Goal: Task Accomplishment & Management: Manage account settings

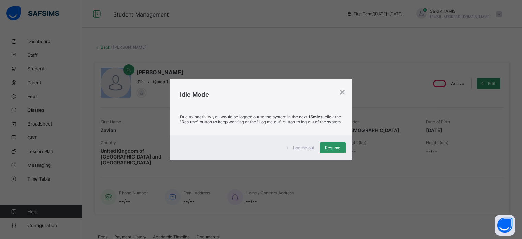
select select "****"
select select "*"
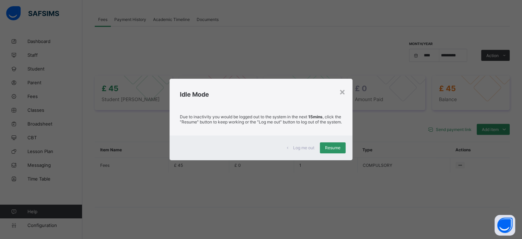
click at [334, 150] on span "Resume" at bounding box center [332, 147] width 15 height 5
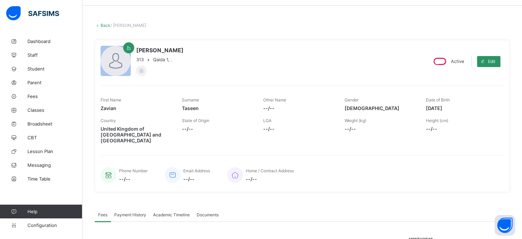
scroll to position [0, 0]
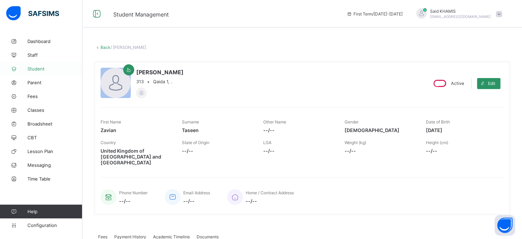
click at [35, 67] on span "Student" at bounding box center [54, 68] width 55 height 5
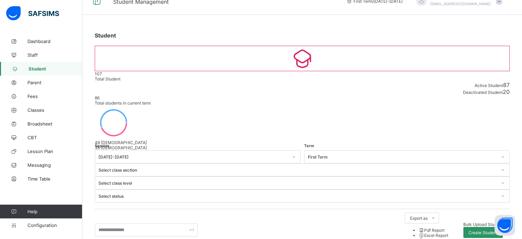
scroll to position [11, 0]
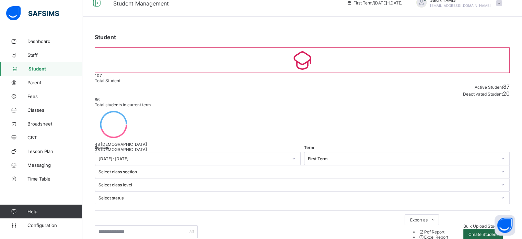
click at [498, 232] on span "Create Student" at bounding box center [483, 234] width 29 height 5
select select "**"
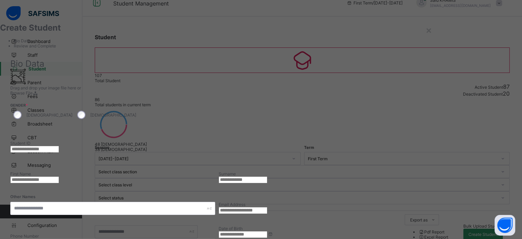
click at [59, 146] on input "text" at bounding box center [34, 149] width 49 height 7
type input "***"
click at [59, 176] on input "text" at bounding box center [34, 179] width 49 height 7
paste input "********"
type input "********"
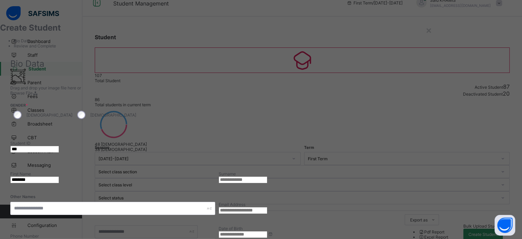
click at [268, 176] on input "text" at bounding box center [243, 179] width 49 height 7
paste input "*********"
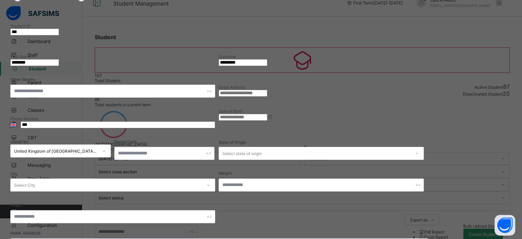
scroll to position [116, 0]
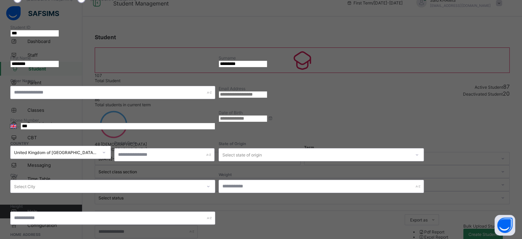
type input "*********"
click at [268, 115] on input at bounding box center [243, 118] width 49 height 7
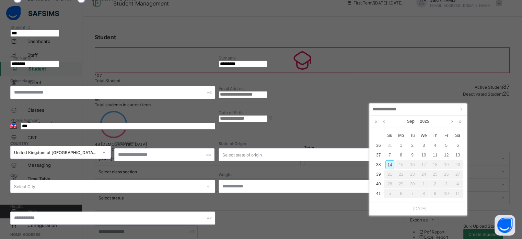
click at [453, 122] on link at bounding box center [452, 121] width 5 height 12
click at [375, 122] on link at bounding box center [376, 121] width 7 height 12
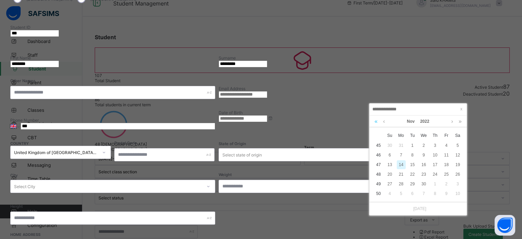
click at [375, 122] on link at bounding box center [376, 121] width 7 height 12
click at [461, 121] on link at bounding box center [460, 121] width 7 height 12
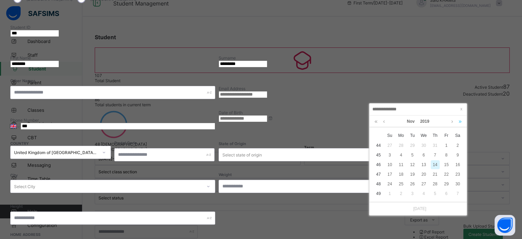
click at [461, 121] on link at bounding box center [460, 121] width 7 height 12
click at [383, 123] on link at bounding box center [384, 121] width 5 height 12
click at [390, 165] on div "11" at bounding box center [390, 164] width 9 height 9
type input "**********"
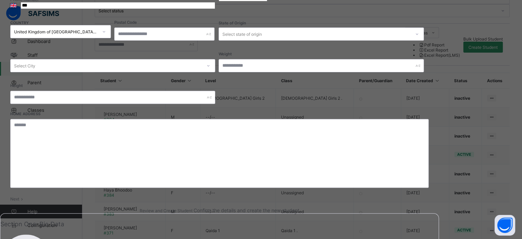
scroll to position [239, 0]
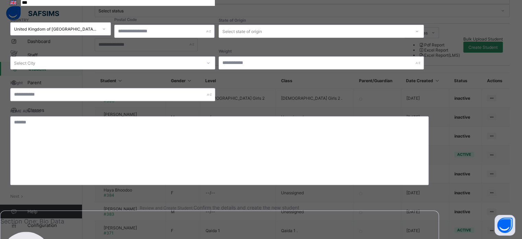
click at [379, 193] on div "Next" at bounding box center [219, 195] width 419 height 5
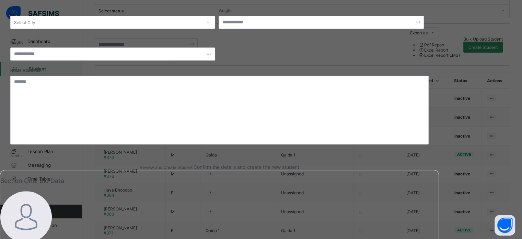
click at [25, 155] on span at bounding box center [22, 155] width 6 height 5
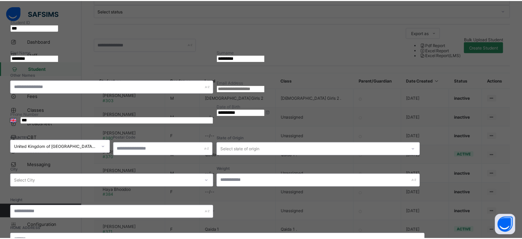
scroll to position [122, 0]
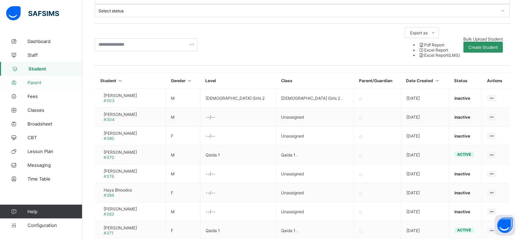
click at [37, 85] on span "Parent" at bounding box center [54, 82] width 55 height 5
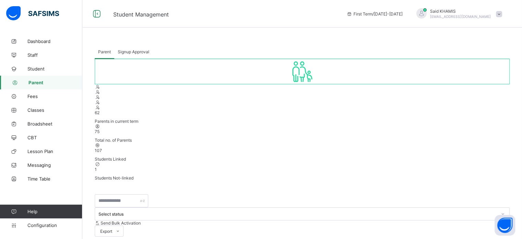
select select "**"
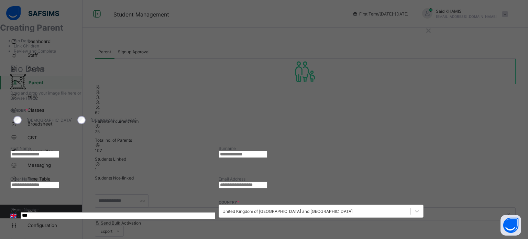
click at [59, 151] on input "text" at bounding box center [34, 154] width 49 height 7
paste input "*****"
type input "*****"
click at [267, 151] on input "text" at bounding box center [242, 154] width 49 height 7
paste input "*****"
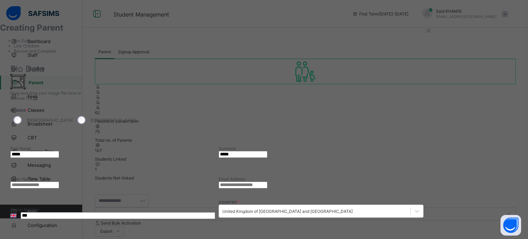
type input "*****"
click at [267, 181] on input "email" at bounding box center [242, 184] width 49 height 7
paste input "**********"
type input "**********"
click at [215, 212] on input "***" at bounding box center [118, 215] width 194 height 7
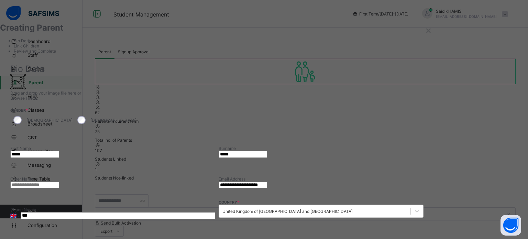
paste input "**********"
click at [215, 212] on input "**********" at bounding box center [118, 215] width 194 height 7
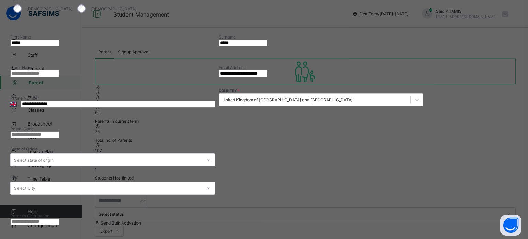
scroll to position [128, 0]
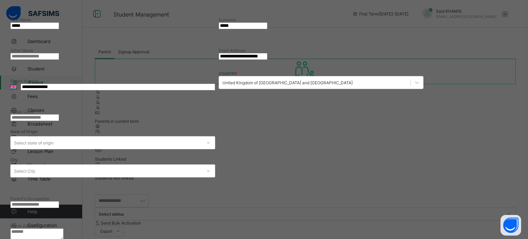
type input "**********"
click at [64, 228] on textarea at bounding box center [36, 234] width 53 height 12
paste textarea "**********"
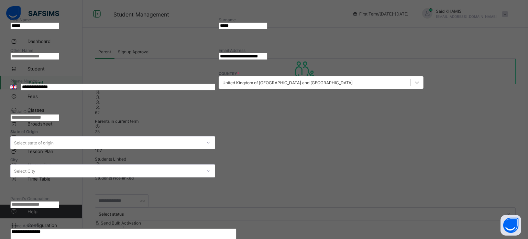
type textarea "**********"
click at [59, 114] on input "text" at bounding box center [34, 117] width 49 height 7
paste input "********"
type input "********"
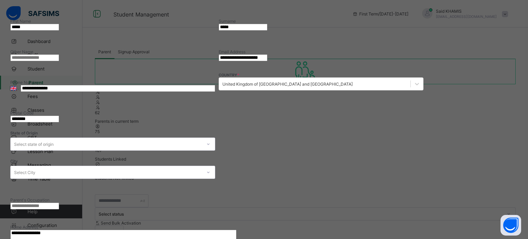
scroll to position [124, 0]
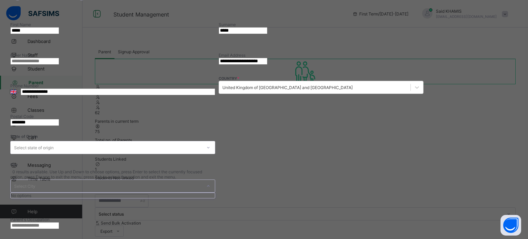
click at [202, 180] on div "Select City" at bounding box center [106, 186] width 191 height 12
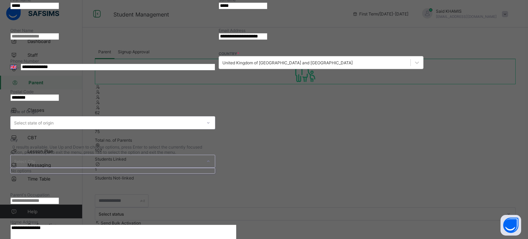
scroll to position [222, 0]
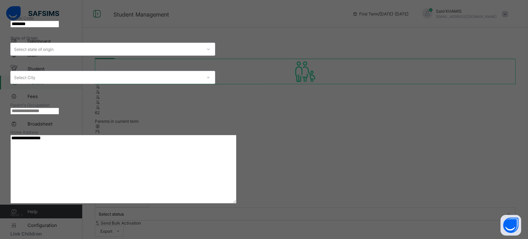
click at [25, 212] on icon at bounding box center [22, 214] width 6 height 5
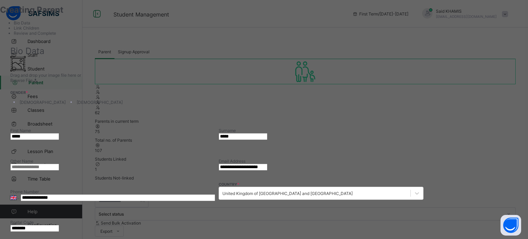
paste input "*********"
type input "*********"
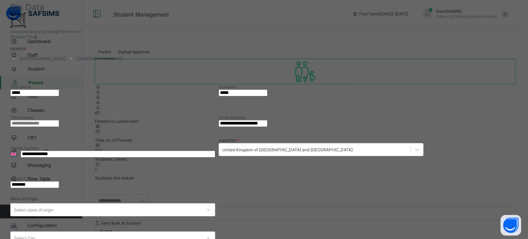
scroll to position [68, 0]
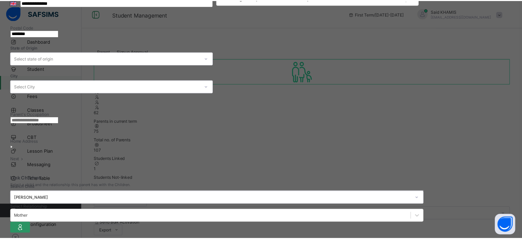
scroll to position [217, 0]
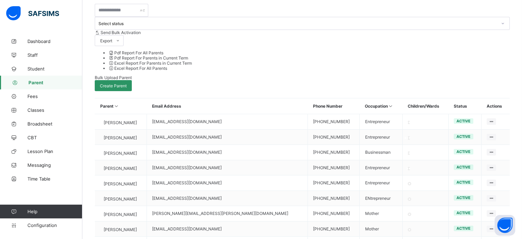
scroll to position [0, 0]
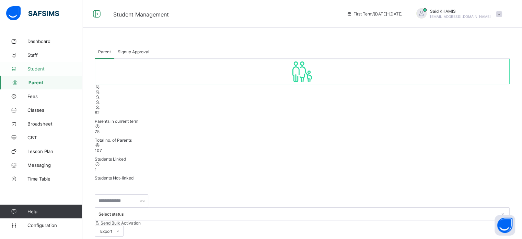
click at [37, 69] on span "Student" at bounding box center [54, 68] width 55 height 5
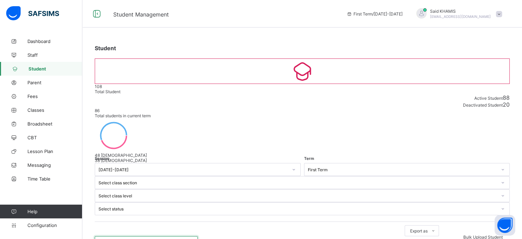
click at [140, 236] on input "text" at bounding box center [146, 242] width 103 height 13
paste input "*********"
type input "*********"
click at [503, 15] on span at bounding box center [499, 14] width 6 height 6
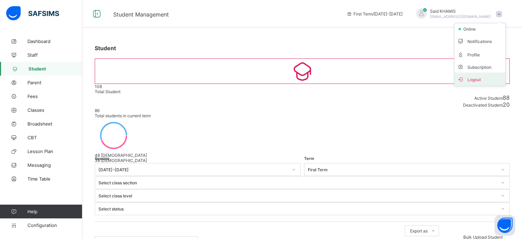
click at [483, 76] on span "Logout" at bounding box center [480, 79] width 45 height 8
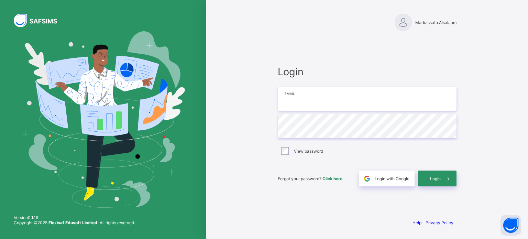
type input "**********"
click at [437, 176] on span "Login" at bounding box center [435, 178] width 11 height 5
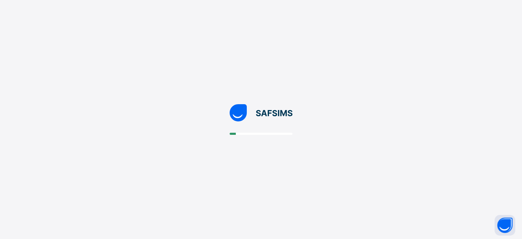
select select "**"
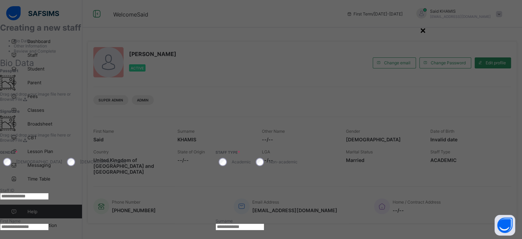
click at [427, 31] on div "×" at bounding box center [423, 30] width 7 height 12
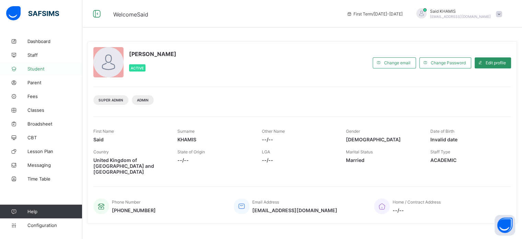
click at [33, 70] on span "Student" at bounding box center [54, 68] width 55 height 5
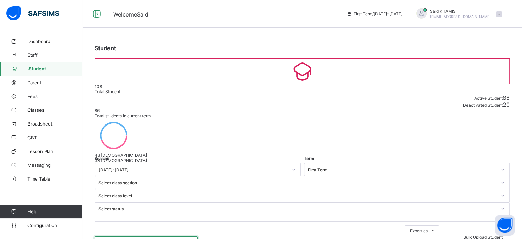
click at [142, 236] on input "text" at bounding box center [146, 242] width 103 height 13
paste input "*********"
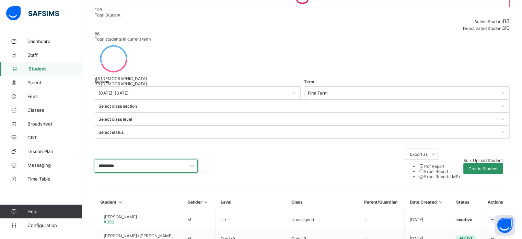
scroll to position [93, 0]
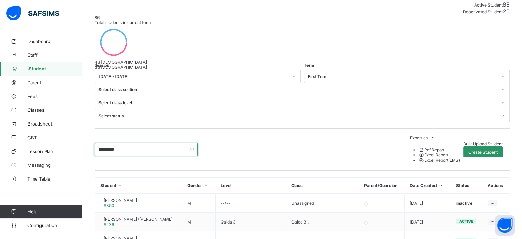
type input "*********"
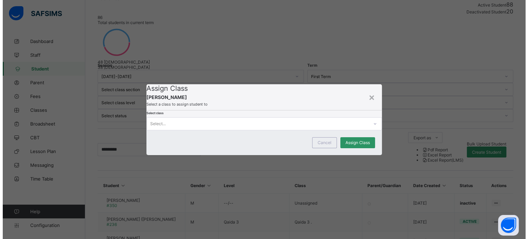
scroll to position [0, 0]
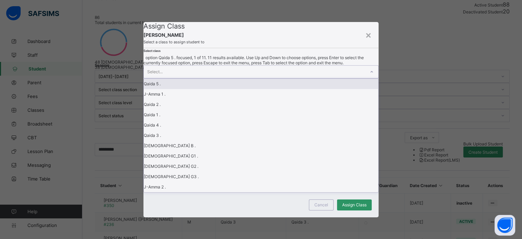
click at [370, 75] on icon at bounding box center [372, 71] width 4 height 7
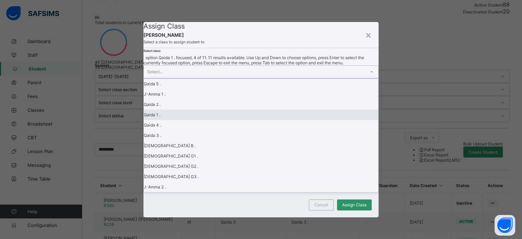
click at [185, 120] on div "Qaida 1 ." at bounding box center [261, 115] width 234 height 10
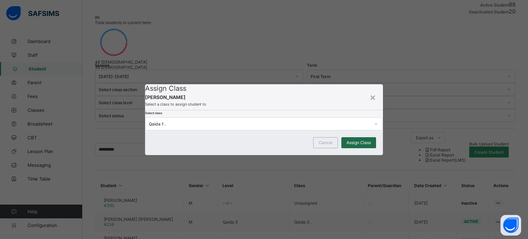
click at [362, 145] on span "Assign Class" at bounding box center [358, 142] width 24 height 5
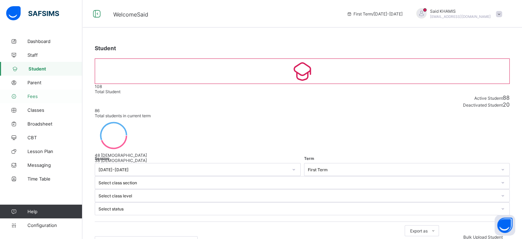
click at [38, 94] on span "Fees" at bounding box center [54, 95] width 55 height 5
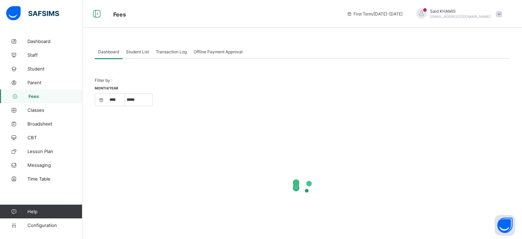
select select "****"
select select "*"
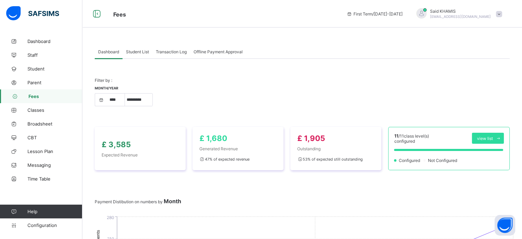
click at [137, 51] on span "Student List" at bounding box center [137, 51] width 23 height 5
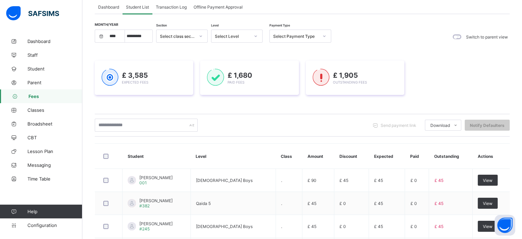
scroll to position [50, 0]
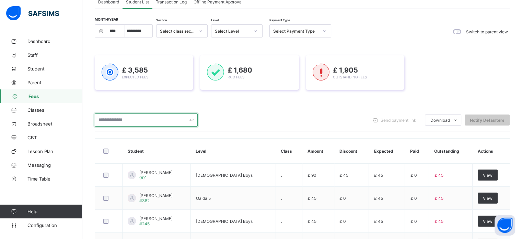
click at [160, 119] on input "text" at bounding box center [146, 119] width 103 height 13
type input "*********"
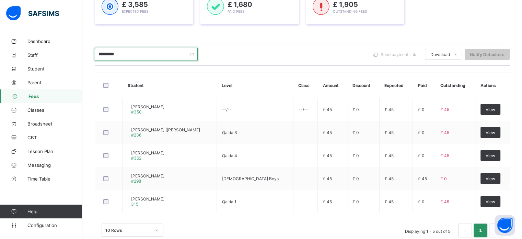
scroll to position [130, 0]
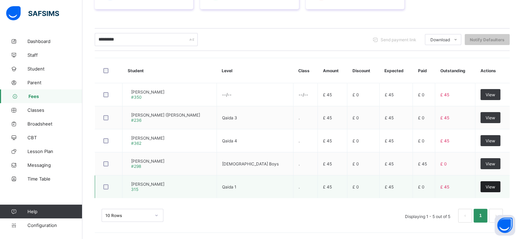
click at [495, 187] on span "View" at bounding box center [491, 186] width 10 height 5
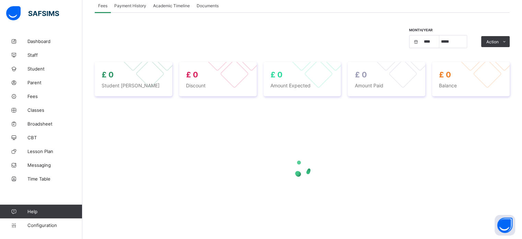
select select "****"
select select "*"
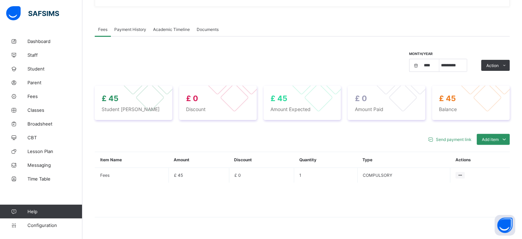
scroll to position [198, 0]
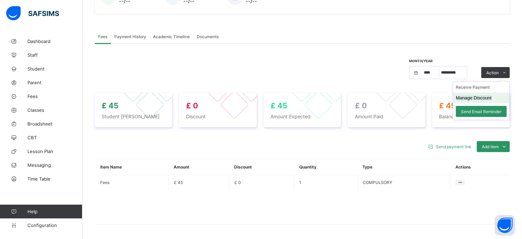
click at [498, 94] on li "Manage Discount" at bounding box center [481, 97] width 56 height 11
click at [480, 95] on button "Manage Discount" at bounding box center [474, 97] width 36 height 5
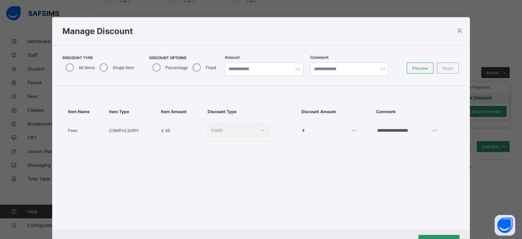
type input "*"
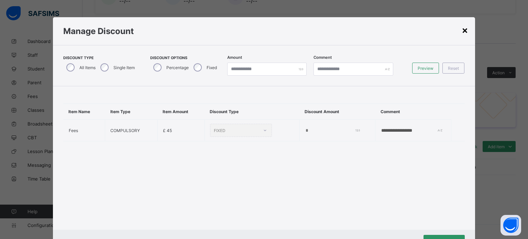
click at [462, 32] on div "×" at bounding box center [464, 30] width 7 height 12
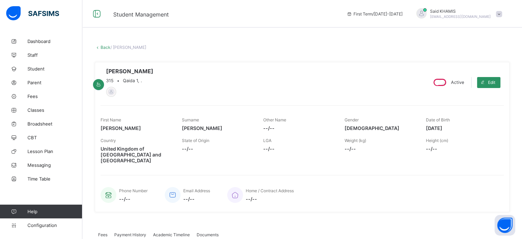
scroll to position [217, 0]
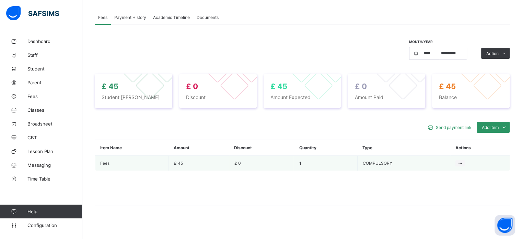
click at [184, 160] on td "£ 45" at bounding box center [199, 163] width 60 height 15
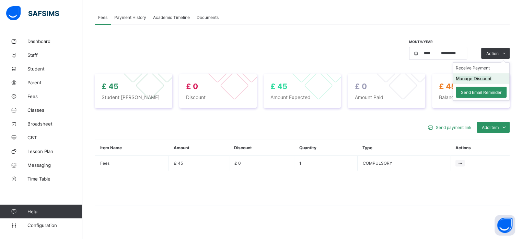
click at [487, 76] on button "Manage Discount" at bounding box center [474, 78] width 36 height 5
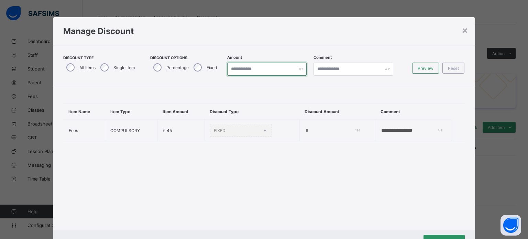
click at [257, 75] on input "*" at bounding box center [266, 69] width 79 height 13
click at [418, 162] on div "**********" at bounding box center [264, 157] width 422 height 143
click at [463, 31] on div "×" at bounding box center [464, 30] width 7 height 12
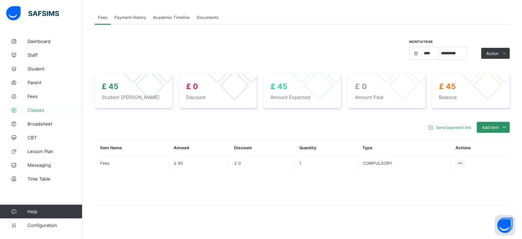
click at [37, 109] on span "Classes" at bounding box center [54, 109] width 55 height 5
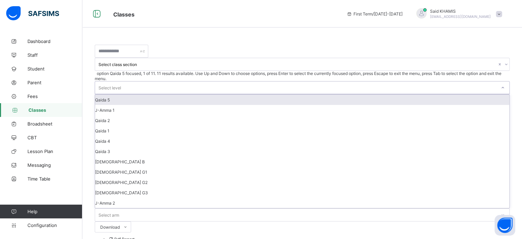
click at [501, 84] on icon at bounding box center [503, 87] width 4 height 7
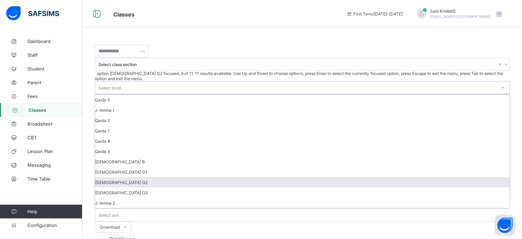
click at [274, 177] on div "[DEMOGRAPHIC_DATA] G2" at bounding box center [302, 182] width 415 height 10
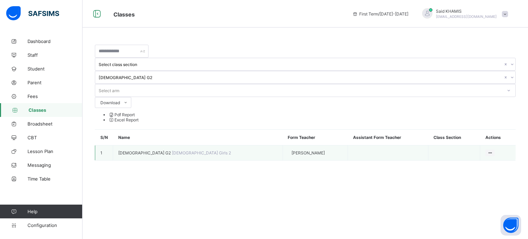
click at [133, 150] on span "[DEMOGRAPHIC_DATA] G2" at bounding box center [145, 152] width 54 height 5
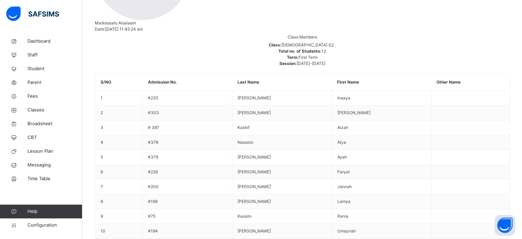
scroll to position [197, 0]
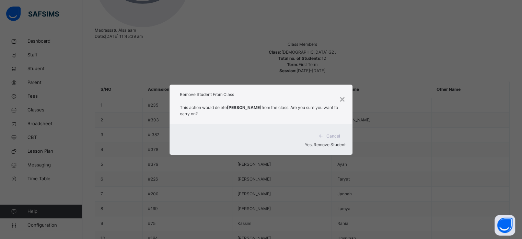
click at [317, 142] on span "Yes, Remove Student" at bounding box center [325, 144] width 41 height 5
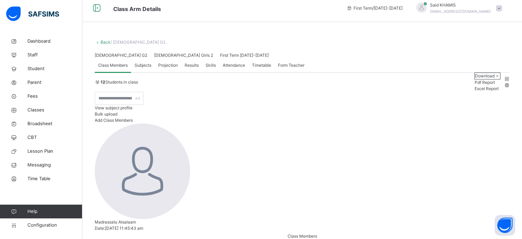
scroll to position [0, 0]
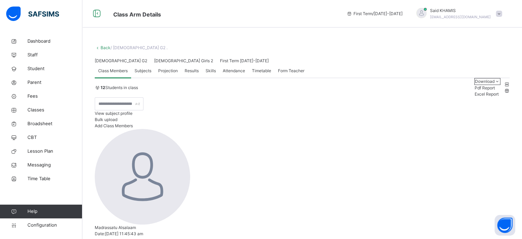
click at [103, 49] on link "Back" at bounding box center [106, 47] width 10 height 5
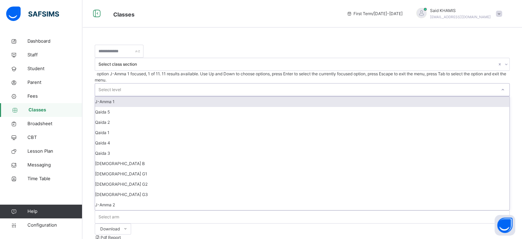
click at [501, 86] on icon at bounding box center [503, 89] width 4 height 7
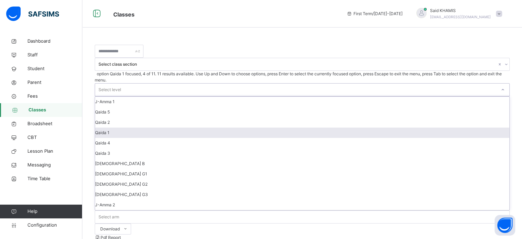
click at [279, 127] on div "Qaida 1" at bounding box center [302, 132] width 415 height 10
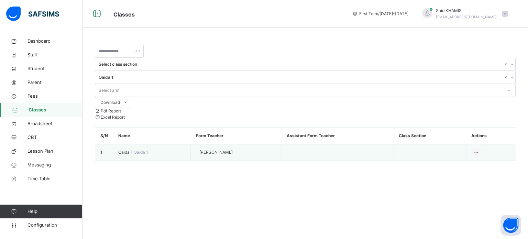
click at [127, 149] on span "Qaida 1" at bounding box center [125, 151] width 15 height 5
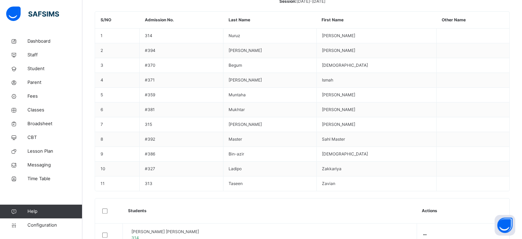
scroll to position [269, 0]
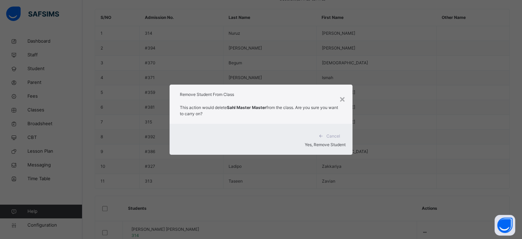
click at [340, 142] on span "Yes, Remove Student" at bounding box center [325, 144] width 41 height 5
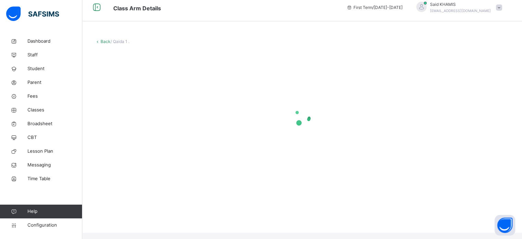
scroll to position [0, 0]
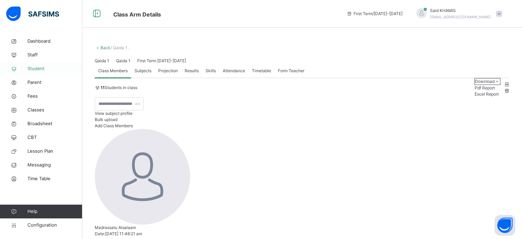
click at [36, 69] on span "Student" at bounding box center [54, 68] width 55 height 7
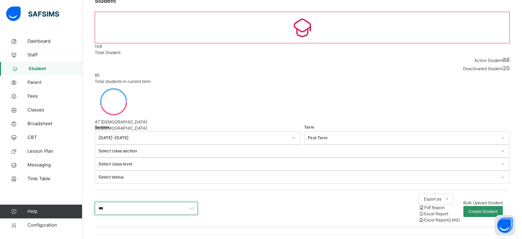
scroll to position [78, 0]
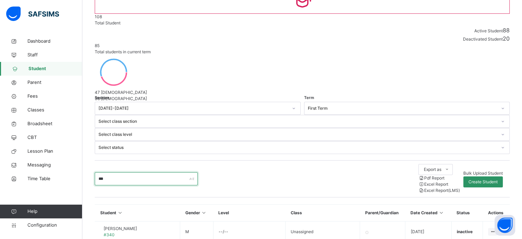
type input "***"
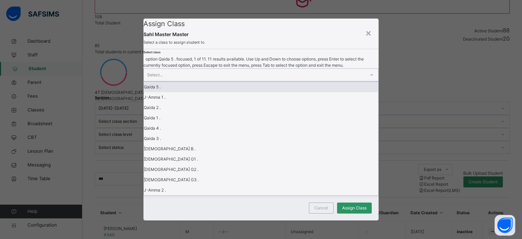
scroll to position [0, 0]
click at [370, 78] on icon at bounding box center [372, 74] width 4 height 7
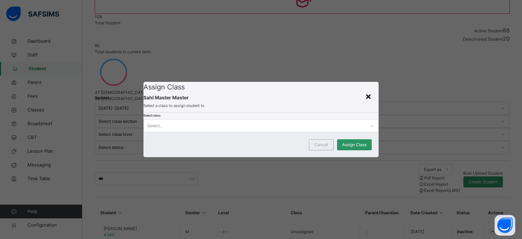
click at [371, 89] on div "×" at bounding box center [368, 96] width 7 height 14
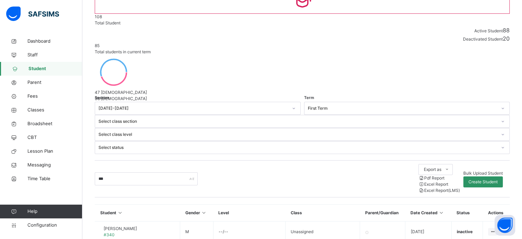
click at [39, 66] on span "Student" at bounding box center [56, 68] width 54 height 7
click at [37, 110] on span "Classes" at bounding box center [54, 109] width 55 height 7
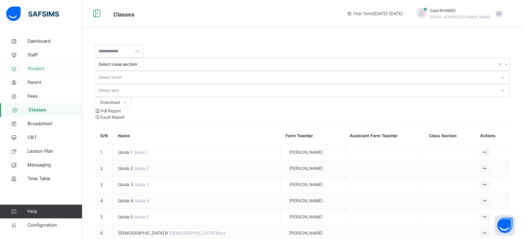
click at [44, 69] on span "Student" at bounding box center [54, 68] width 55 height 7
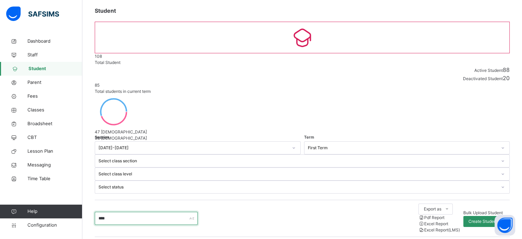
scroll to position [39, 0]
click at [128, 211] on input "****" at bounding box center [146, 217] width 103 height 13
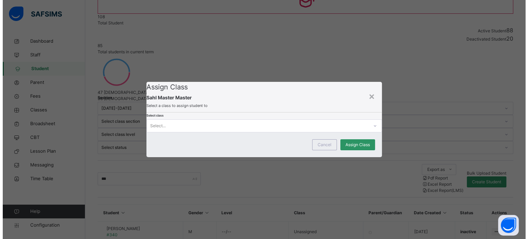
scroll to position [0, 0]
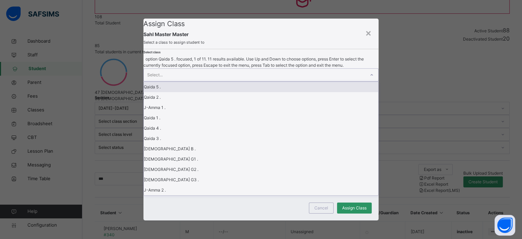
click at [370, 78] on icon at bounding box center [372, 74] width 4 height 7
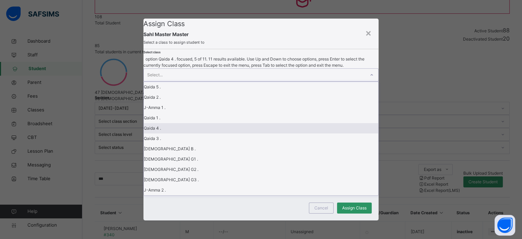
click at [212, 133] on div "Qaida 4 ." at bounding box center [261, 128] width 234 height 10
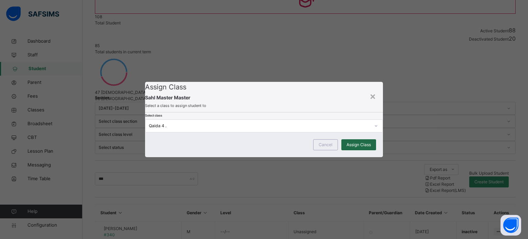
click at [361, 148] on span "Assign Class" at bounding box center [358, 145] width 24 height 6
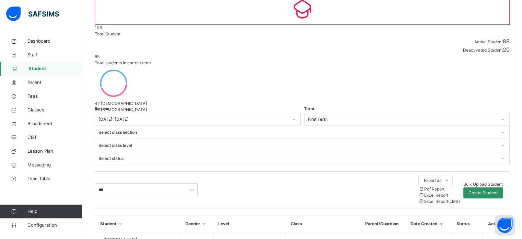
scroll to position [78, 0]
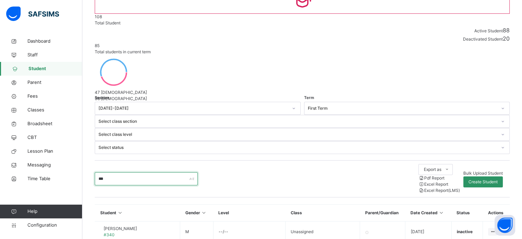
click at [149, 172] on input "***" at bounding box center [146, 178] width 103 height 13
type input "*"
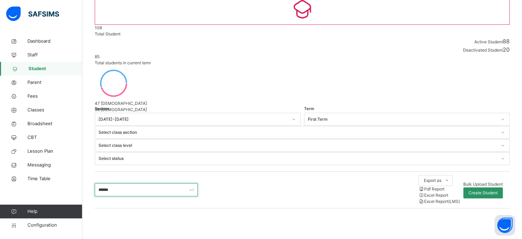
scroll to position [34, 0]
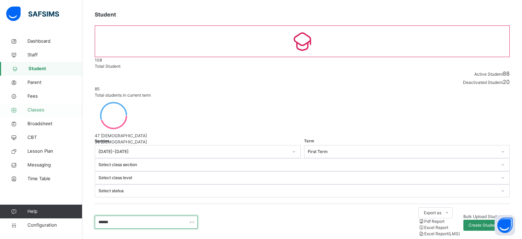
type input "******"
click at [37, 113] on link "Classes" at bounding box center [41, 110] width 82 height 14
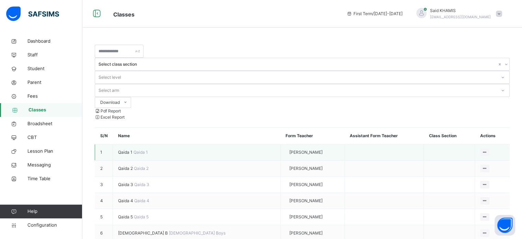
click at [122, 149] on span "Qaida 1" at bounding box center [125, 151] width 15 height 5
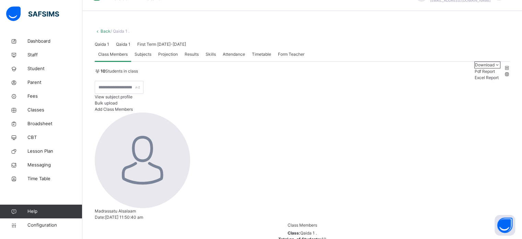
scroll to position [14, 0]
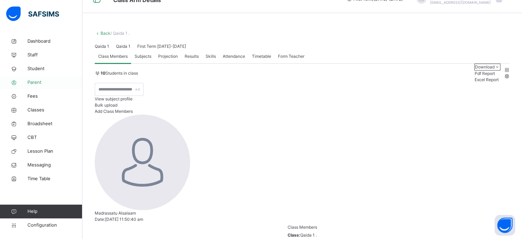
click at [38, 82] on span "Parent" at bounding box center [54, 82] width 55 height 7
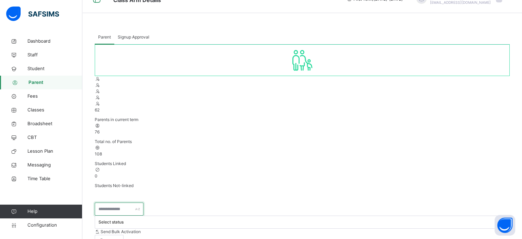
click at [118, 202] on input "text" at bounding box center [119, 208] width 49 height 13
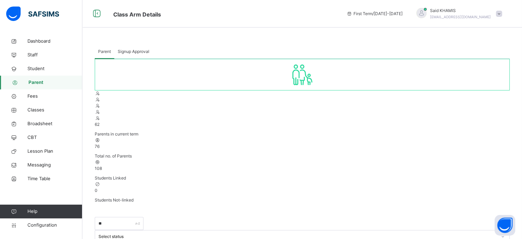
click at [42, 81] on span "Parent" at bounding box center [56, 82] width 54 height 7
click at [131, 217] on input "**" at bounding box center [119, 223] width 49 height 13
type input "******"
click at [37, 69] on span "Student" at bounding box center [54, 68] width 55 height 7
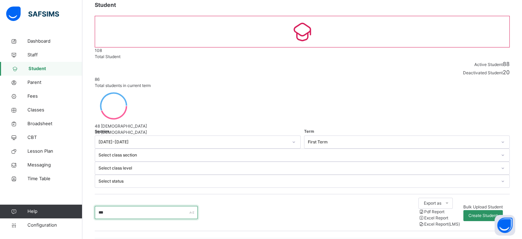
scroll to position [44, 0]
type input "***"
click at [40, 110] on span "Classes" at bounding box center [54, 109] width 55 height 7
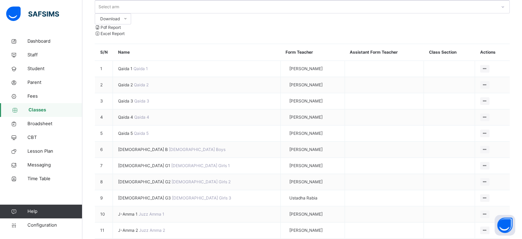
scroll to position [90, 0]
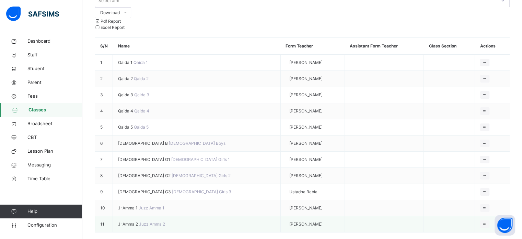
click at [135, 221] on span "J-Amma 2" at bounding box center [128, 223] width 21 height 5
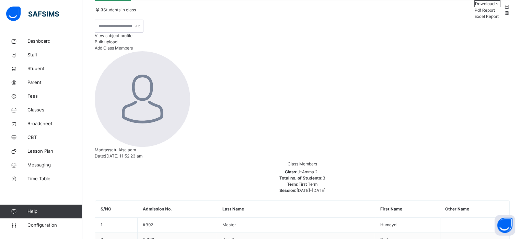
scroll to position [92, 0]
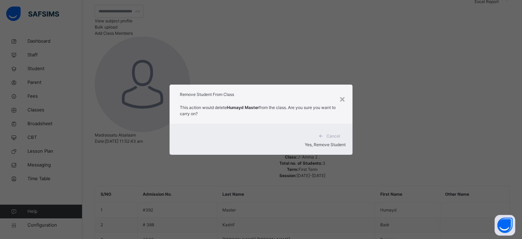
click at [320, 142] on span "Yes, Remove Student" at bounding box center [325, 144] width 41 height 5
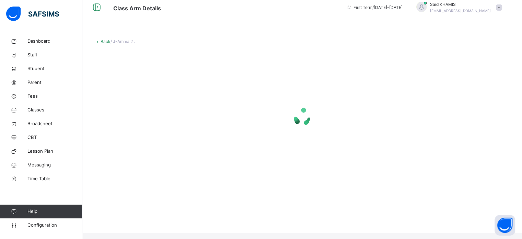
scroll to position [0, 0]
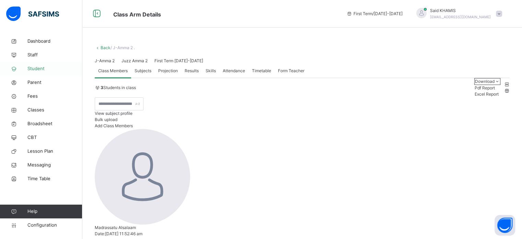
click at [34, 69] on span "Student" at bounding box center [54, 68] width 55 height 7
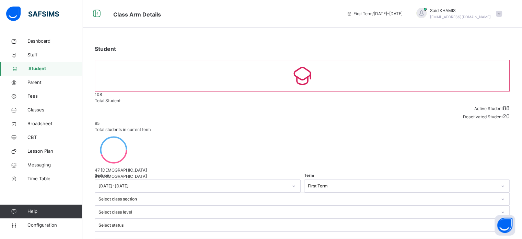
type input "***"
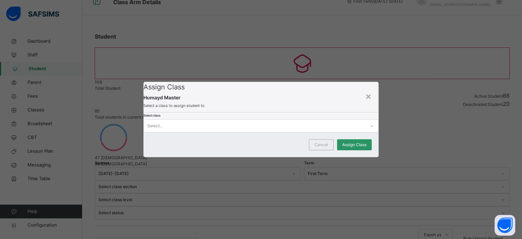
scroll to position [0, 0]
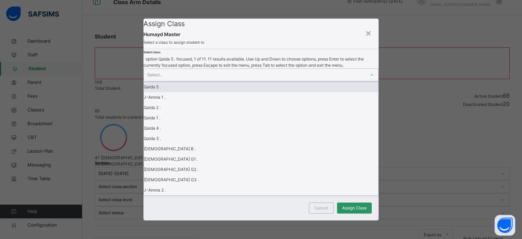
click at [370, 78] on icon at bounding box center [372, 74] width 4 height 7
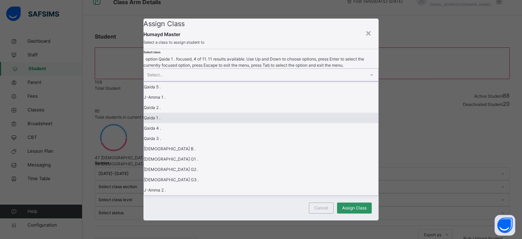
click at [250, 123] on div "Qaida 1 ." at bounding box center [261, 118] width 234 height 10
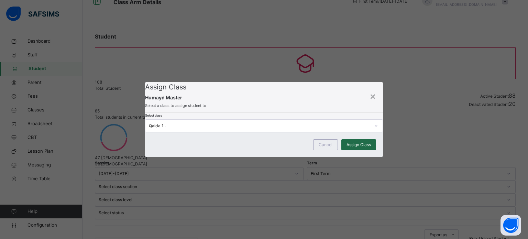
click at [363, 148] on span "Assign Class" at bounding box center [358, 145] width 24 height 6
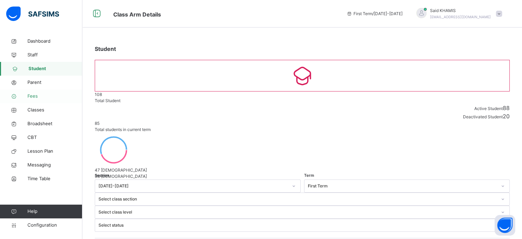
click at [29, 97] on span "Fees" at bounding box center [54, 96] width 55 height 7
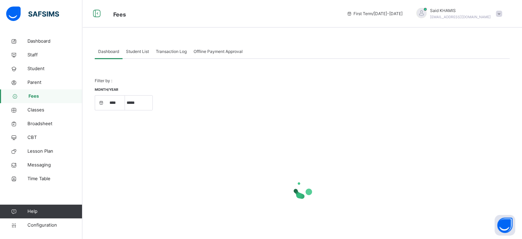
select select "****"
select select "*"
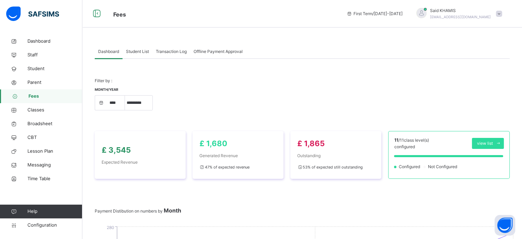
drag, startPoint x: 516, startPoint y: 38, endPoint x: 524, endPoint y: 47, distance: 12.4
click at [36, 97] on span "Fees" at bounding box center [56, 96] width 54 height 7
click at [142, 52] on span "Student List" at bounding box center [137, 51] width 23 height 6
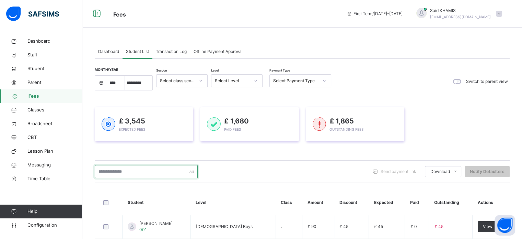
click at [156, 172] on input "text" at bounding box center [146, 171] width 103 height 13
type input "******"
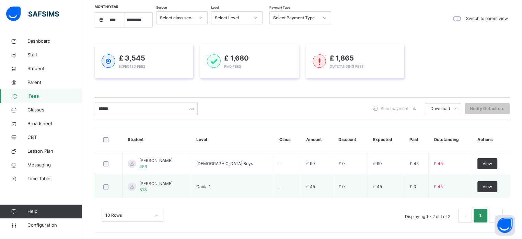
click at [158, 182] on span "[PERSON_NAME]" at bounding box center [155, 183] width 33 height 6
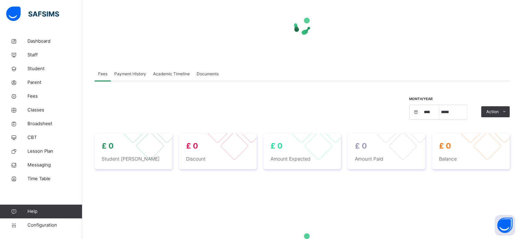
select select "****"
select select "*"
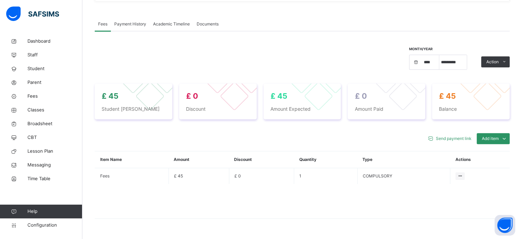
scroll to position [221, 0]
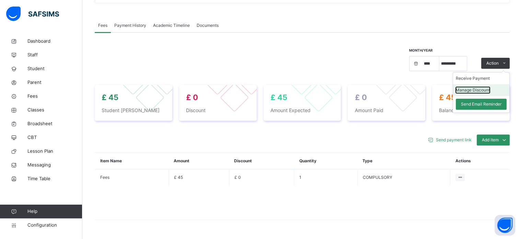
click at [487, 87] on button "Manage Discount" at bounding box center [473, 90] width 34 height 6
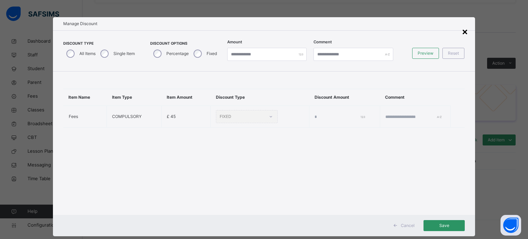
click at [464, 31] on div "×" at bounding box center [464, 31] width 7 height 14
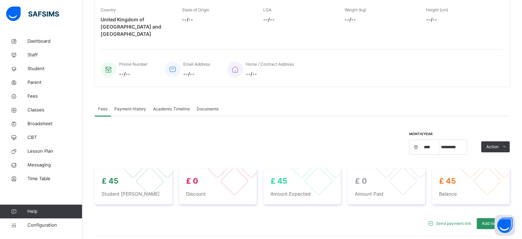
scroll to position [0, 0]
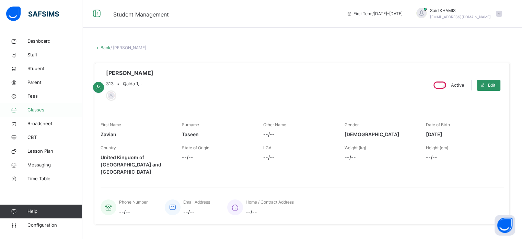
click at [40, 113] on span "Classes" at bounding box center [54, 109] width 55 height 7
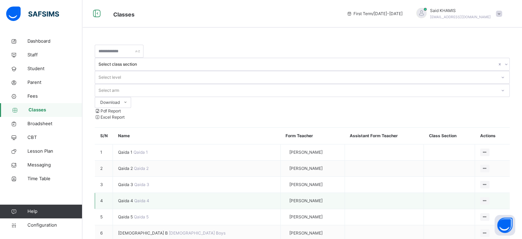
click at [130, 198] on span "Qaida 4" at bounding box center [126, 200] width 16 height 5
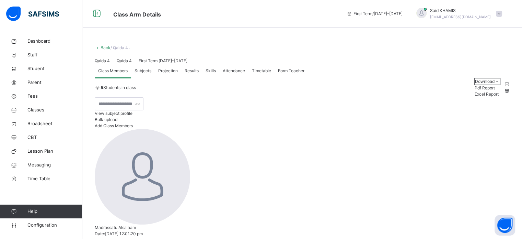
click at [103, 47] on link "Back" at bounding box center [106, 47] width 10 height 5
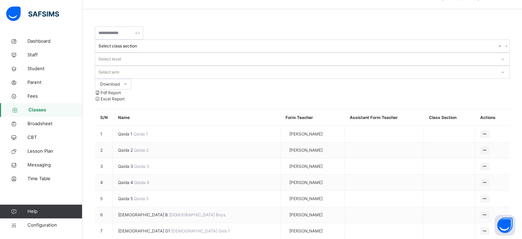
scroll to position [19, 0]
click at [129, 179] on span "Qaida 4" at bounding box center [126, 181] width 16 height 5
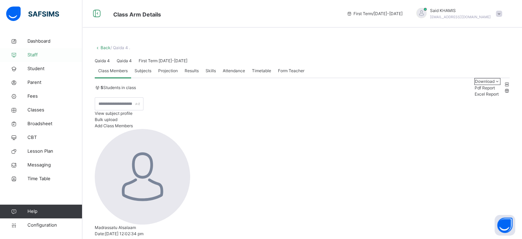
click at [38, 57] on span "Staff" at bounding box center [54, 55] width 55 height 7
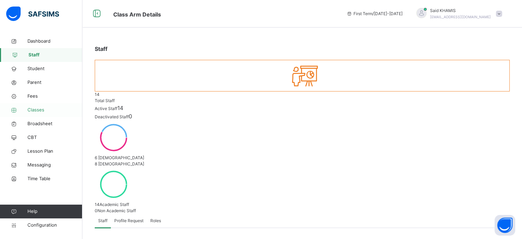
click at [38, 109] on span "Classes" at bounding box center [54, 109] width 55 height 7
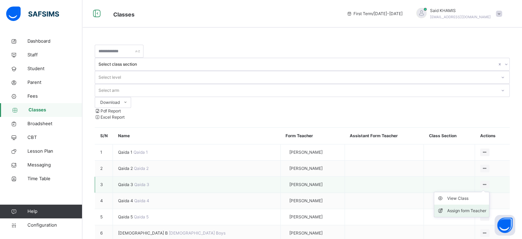
click at [458, 207] on div "Assign form Teacher" at bounding box center [467, 210] width 39 height 7
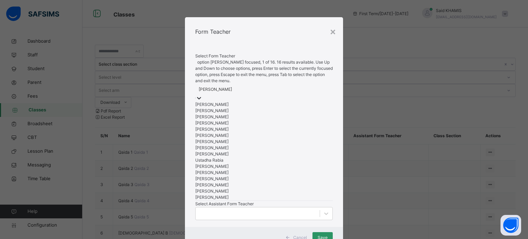
click at [202, 101] on icon at bounding box center [198, 97] width 7 height 7
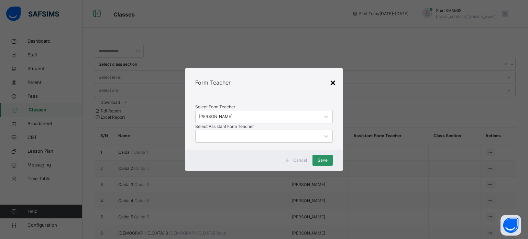
click at [333, 75] on div "×" at bounding box center [332, 82] width 7 height 14
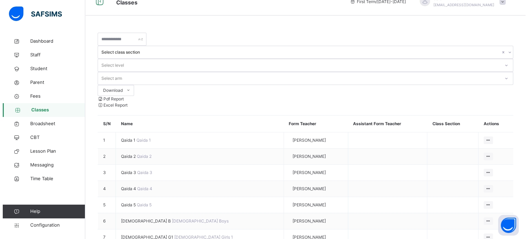
scroll to position [13, 0]
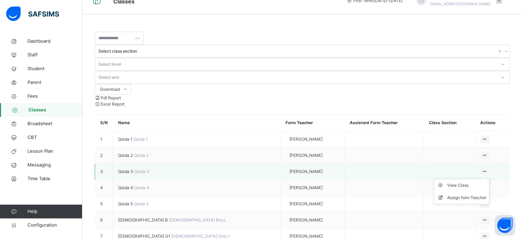
click at [477, 179] on ul "View Class Assign form Teacher" at bounding box center [462, 191] width 56 height 25
click at [467, 194] on div "Assign form Teacher" at bounding box center [467, 197] width 39 height 7
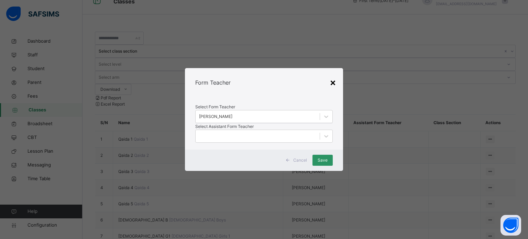
click at [334, 75] on div "×" at bounding box center [332, 82] width 7 height 14
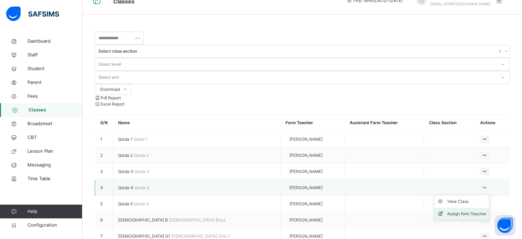
click at [464, 210] on div "Assign form Teacher" at bounding box center [467, 213] width 39 height 7
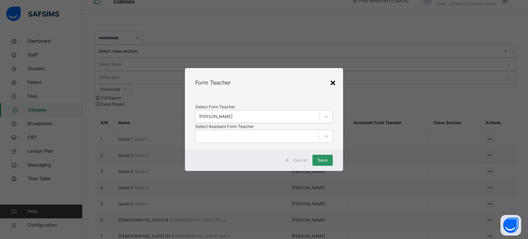
click at [333, 75] on div "×" at bounding box center [332, 82] width 7 height 14
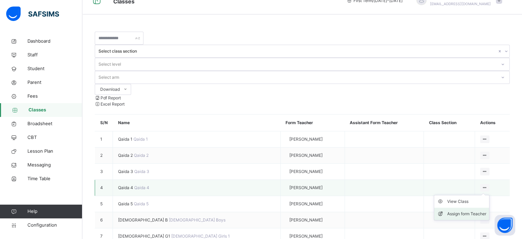
click at [462, 207] on li "Assign form Teacher" at bounding box center [462, 213] width 55 height 12
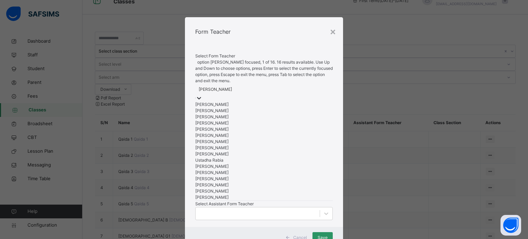
click at [202, 101] on div at bounding box center [198, 97] width 7 height 7
click at [283, 132] on div "[PERSON_NAME]" at bounding box center [264, 129] width 138 height 6
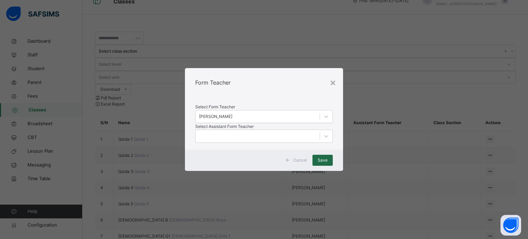
click at [328, 166] on div "Save" at bounding box center [322, 160] width 20 height 11
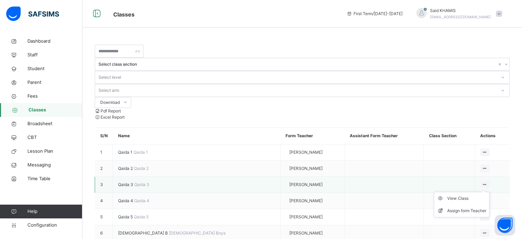
click at [482, 182] on icon at bounding box center [485, 184] width 6 height 5
click at [470, 207] on div "Assign form Teacher" at bounding box center [467, 210] width 39 height 7
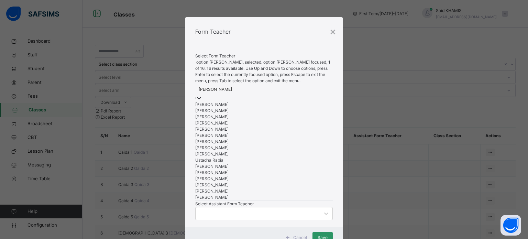
click at [202, 101] on icon at bounding box center [198, 97] width 7 height 7
click at [271, 176] on div "[PERSON_NAME]" at bounding box center [264, 172] width 138 height 6
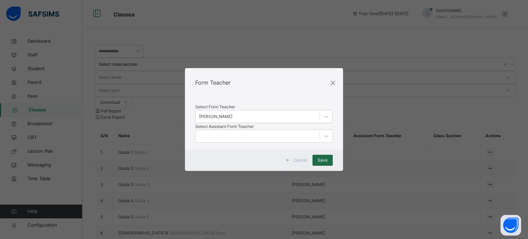
click at [324, 163] on span "Save" at bounding box center [322, 160] width 10 height 6
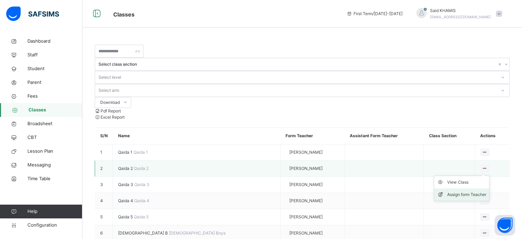
click at [474, 191] on div "Assign form Teacher" at bounding box center [467, 194] width 39 height 7
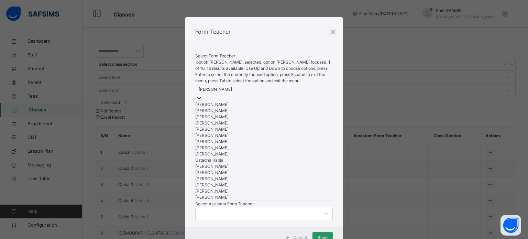
click at [202, 99] on icon at bounding box center [198, 97] width 7 height 7
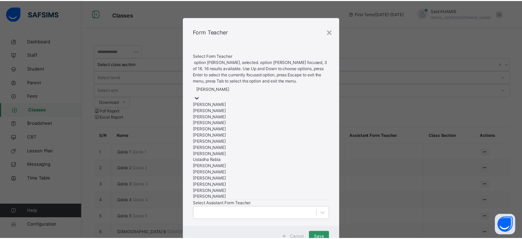
scroll to position [84, 0]
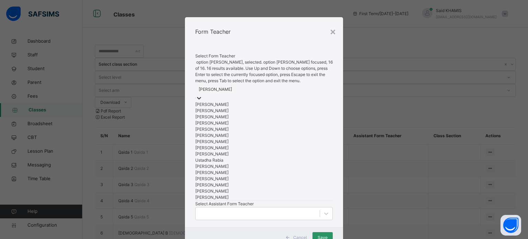
click at [267, 200] on div "[PERSON_NAME]" at bounding box center [264, 197] width 138 height 6
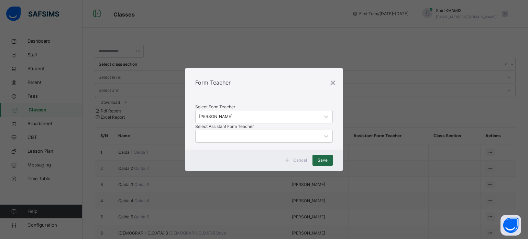
click at [323, 163] on span "Save" at bounding box center [322, 160] width 10 height 6
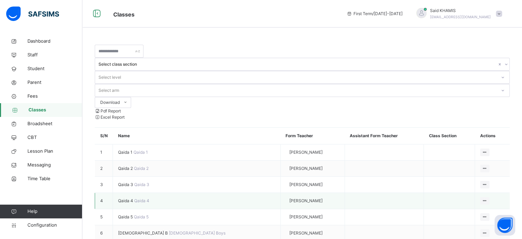
click at [129, 198] on span "Qaida 4" at bounding box center [126, 200] width 16 height 5
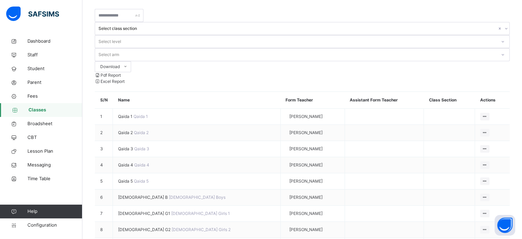
scroll to position [41, 0]
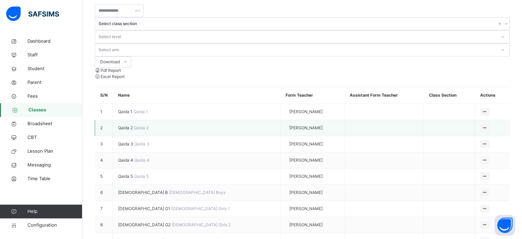
click at [345, 120] on td at bounding box center [384, 128] width 79 height 16
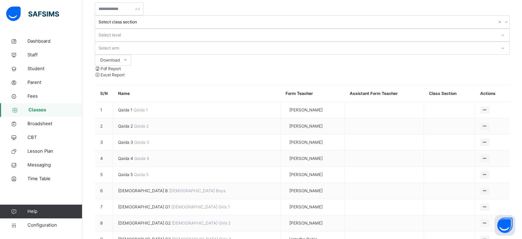
scroll to position [0, 0]
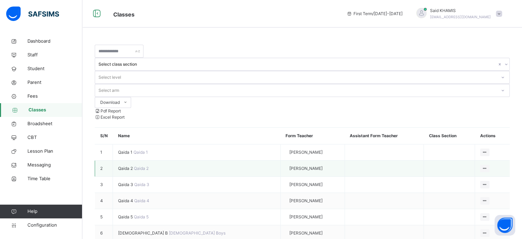
click at [128, 166] on span "Qaida 2" at bounding box center [126, 168] width 16 height 5
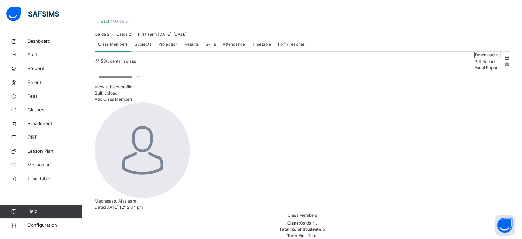
scroll to position [24, 0]
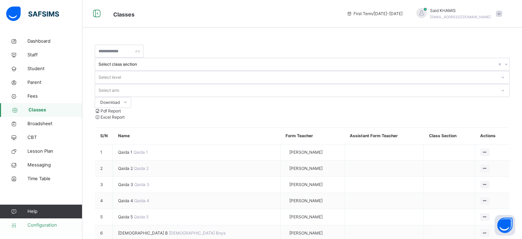
click at [52, 224] on span "Configuration" at bounding box center [54, 225] width 55 height 7
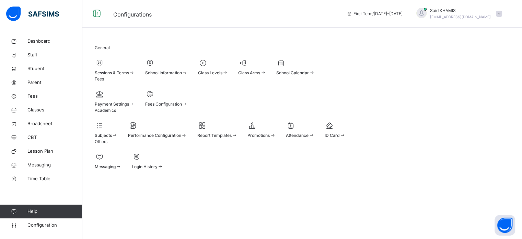
scroll to position [9, 0]
click at [228, 59] on div at bounding box center [213, 63] width 30 height 10
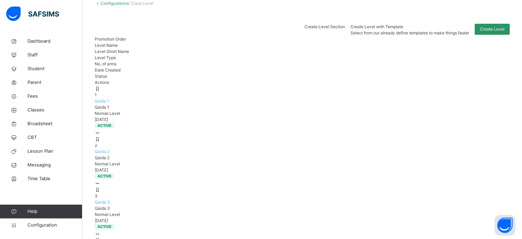
scroll to position [46, 0]
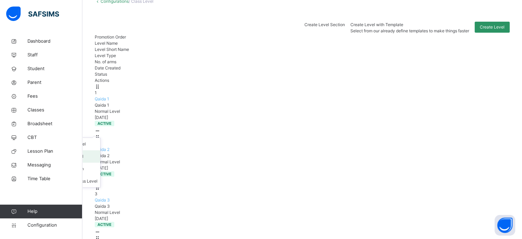
click at [98, 153] on div "Edit Class Level" at bounding box center [75, 156] width 45 height 7
type input "*******"
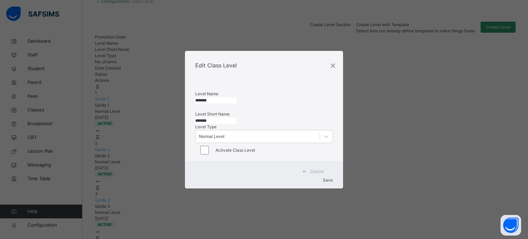
click at [236, 97] on input "*******" at bounding box center [215, 100] width 41 height 6
click at [331, 58] on div "×" at bounding box center [332, 65] width 7 height 14
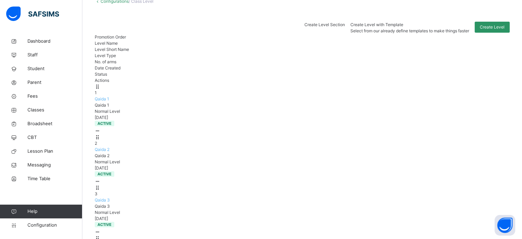
scroll to position [74, 0]
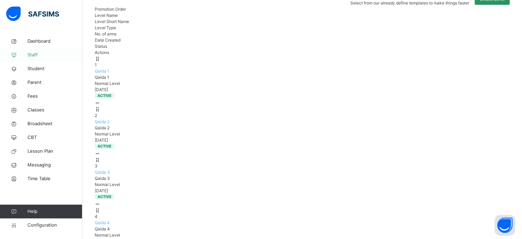
click at [33, 58] on span "Staff" at bounding box center [54, 55] width 55 height 7
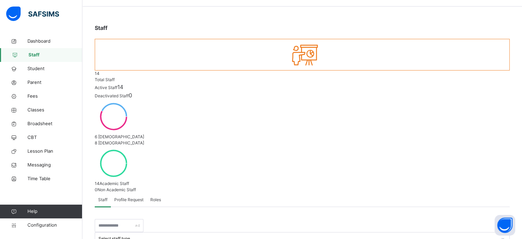
scroll to position [20, 0]
click at [38, 108] on span "Classes" at bounding box center [54, 109] width 55 height 7
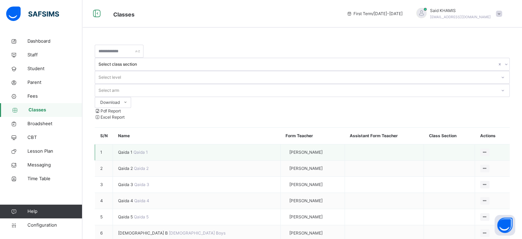
click at [124, 149] on span "Qaida 1" at bounding box center [125, 151] width 15 height 5
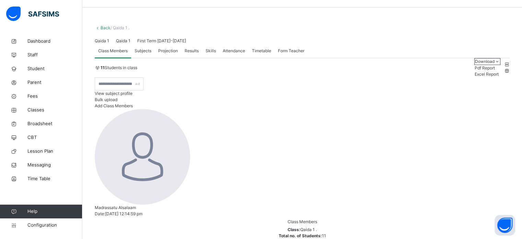
scroll to position [12, 0]
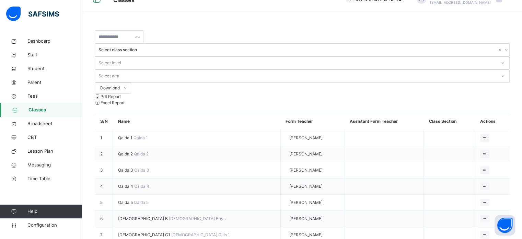
scroll to position [14, 0]
click at [459, 165] on div "View Class" at bounding box center [467, 168] width 39 height 7
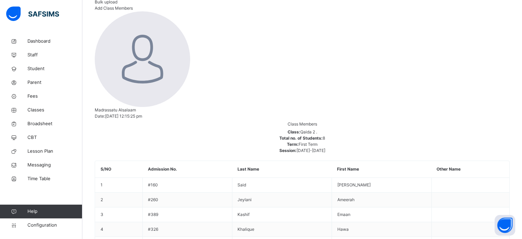
scroll to position [121, 0]
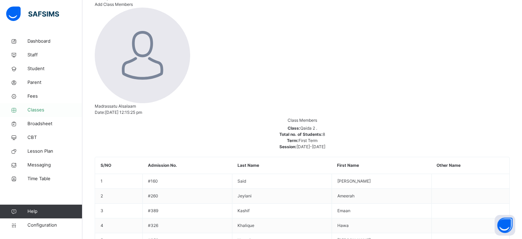
click at [37, 111] on span "Classes" at bounding box center [54, 109] width 55 height 7
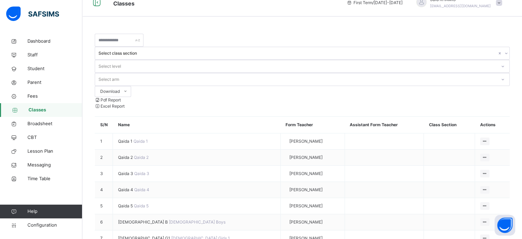
scroll to position [11, 0]
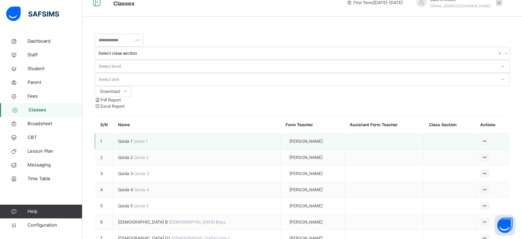
click at [128, 138] on span "Qaida 1" at bounding box center [125, 140] width 15 height 5
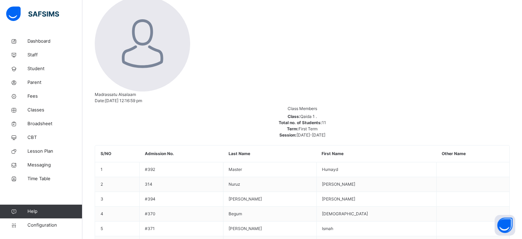
scroll to position [131, 0]
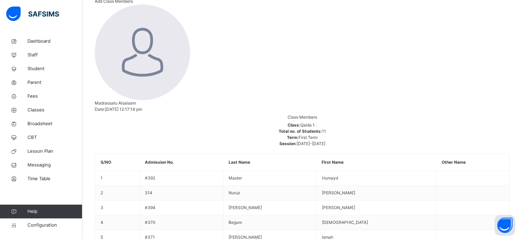
drag, startPoint x: 522, startPoint y: 89, endPoint x: 525, endPoint y: 102, distance: 13.7
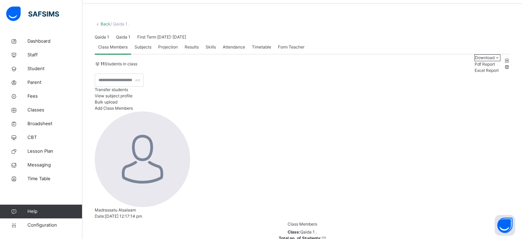
scroll to position [22, 0]
click at [284, 42] on div "Qaida 1 Qaida 1 First Term [DATE]-[DATE]" at bounding box center [302, 38] width 415 height 6
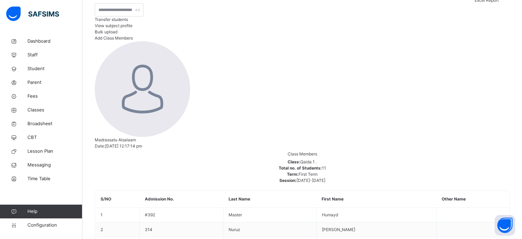
scroll to position [0, 0]
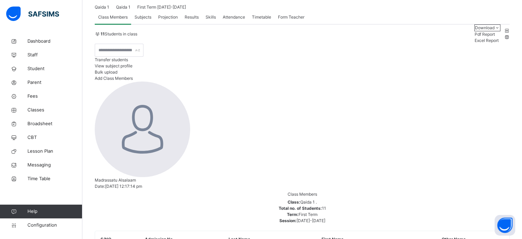
scroll to position [8, 0]
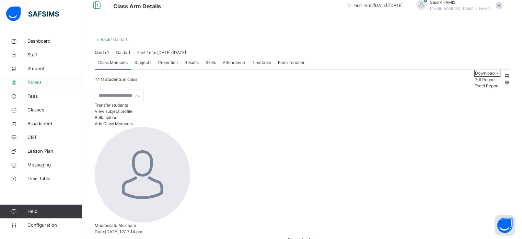
click at [37, 88] on link "Parent" at bounding box center [41, 83] width 82 height 14
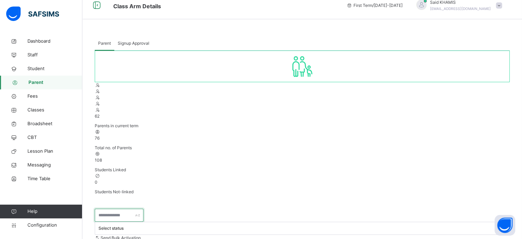
click at [134, 209] on input "text" at bounding box center [119, 215] width 49 height 13
type input "***"
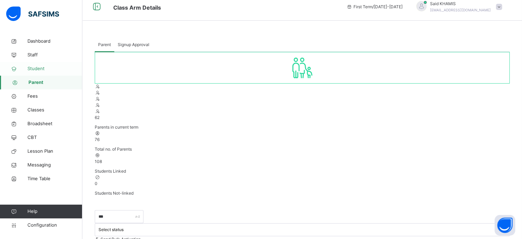
click at [41, 66] on span "Student" at bounding box center [54, 68] width 55 height 7
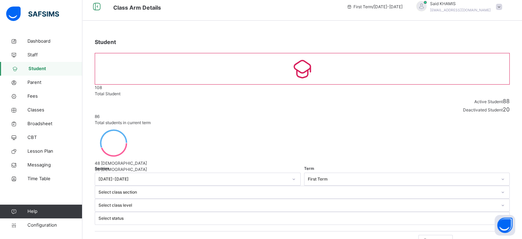
type input "********"
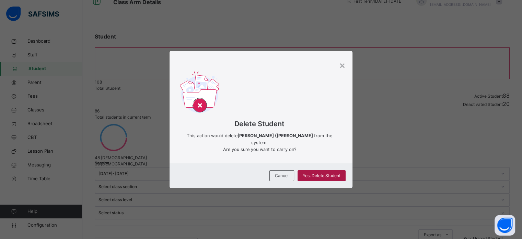
click at [330, 177] on span "Yes, Delete Student" at bounding box center [322, 175] width 38 height 6
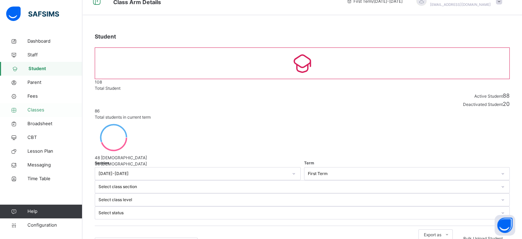
click at [40, 109] on span "Classes" at bounding box center [54, 109] width 55 height 7
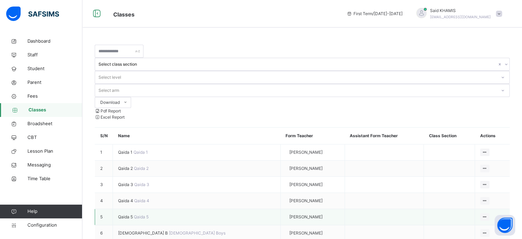
click at [131, 214] on span "Qaida 5" at bounding box center [126, 216] width 16 height 5
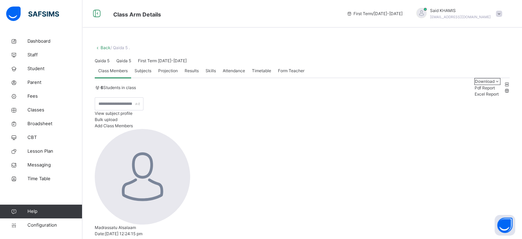
click at [215, 21] on div "Class Arm Details First Term / [DATE]-[DATE] Said KHAMIS [EMAIL_ADDRESS][DOMAIN…" at bounding box center [261, 13] width 522 height 27
click at [40, 110] on span "Classes" at bounding box center [54, 109] width 55 height 7
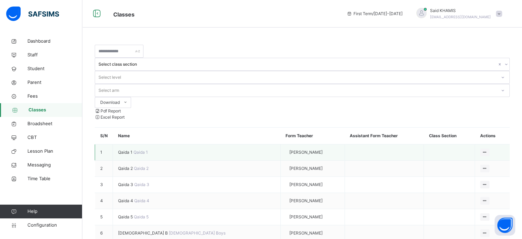
click at [131, 149] on span "Qaida 1" at bounding box center [125, 151] width 15 height 5
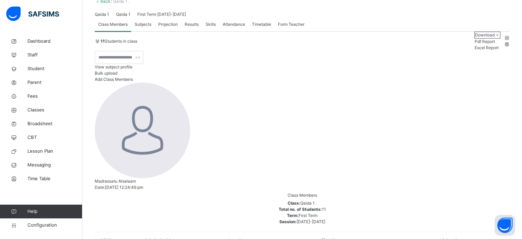
scroll to position [47, 0]
click at [40, 111] on span "Classes" at bounding box center [54, 109] width 55 height 7
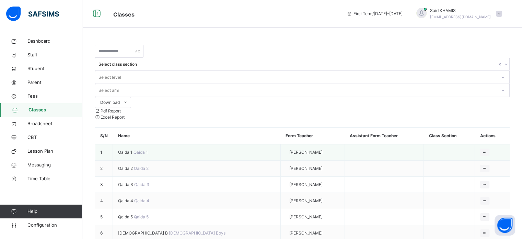
click at [126, 149] on span "Qaida 1" at bounding box center [125, 151] width 15 height 5
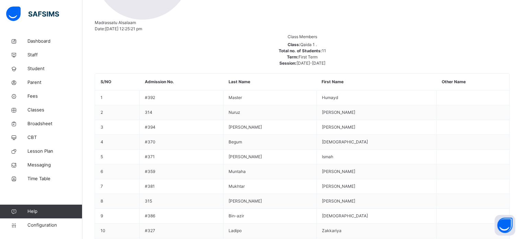
scroll to position [203, 0]
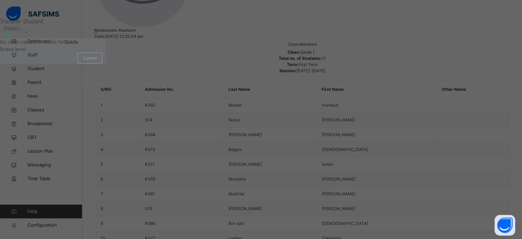
scroll to position [276, 0]
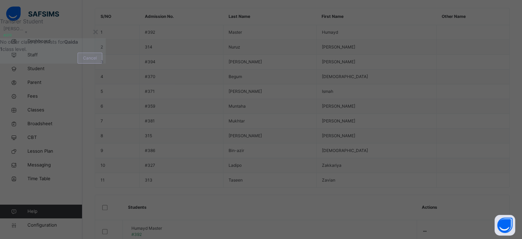
click at [102, 64] on div "Cancel" at bounding box center [90, 58] width 25 height 11
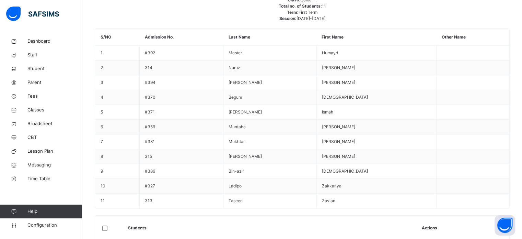
scroll to position [250, 0]
click at [40, 110] on span "Classes" at bounding box center [54, 109] width 55 height 7
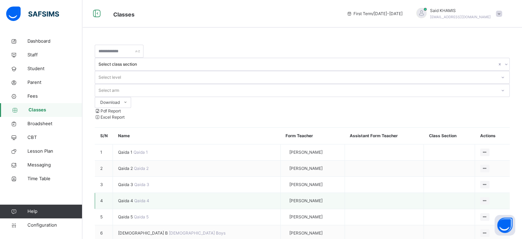
click at [126, 198] on span "Qaida 4" at bounding box center [126, 200] width 16 height 5
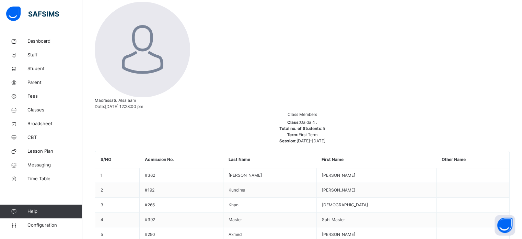
scroll to position [138, 0]
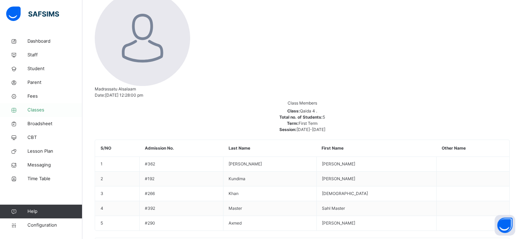
click at [44, 111] on span "Classes" at bounding box center [54, 109] width 55 height 7
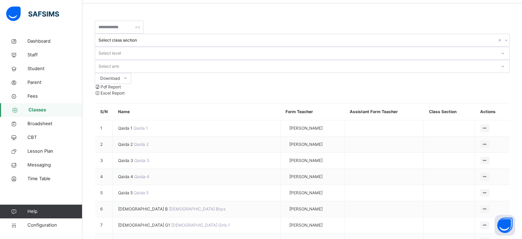
scroll to position [22, 0]
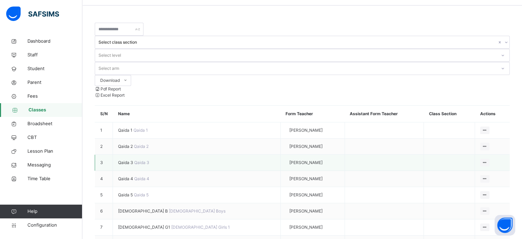
click at [134, 160] on span "Qaida 3" at bounding box center [126, 162] width 16 height 5
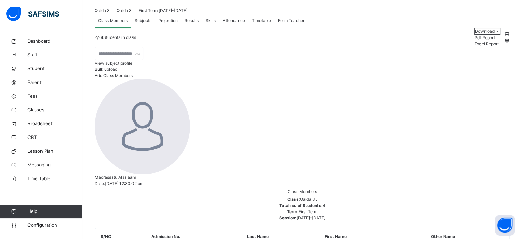
scroll to position [16, 0]
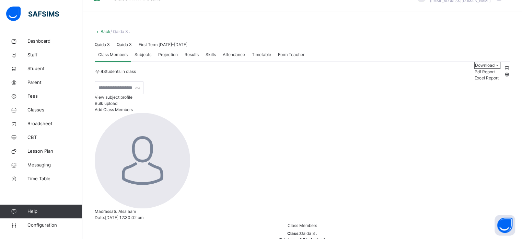
click at [103, 32] on link "Back" at bounding box center [106, 31] width 10 height 5
